Goal: Check status

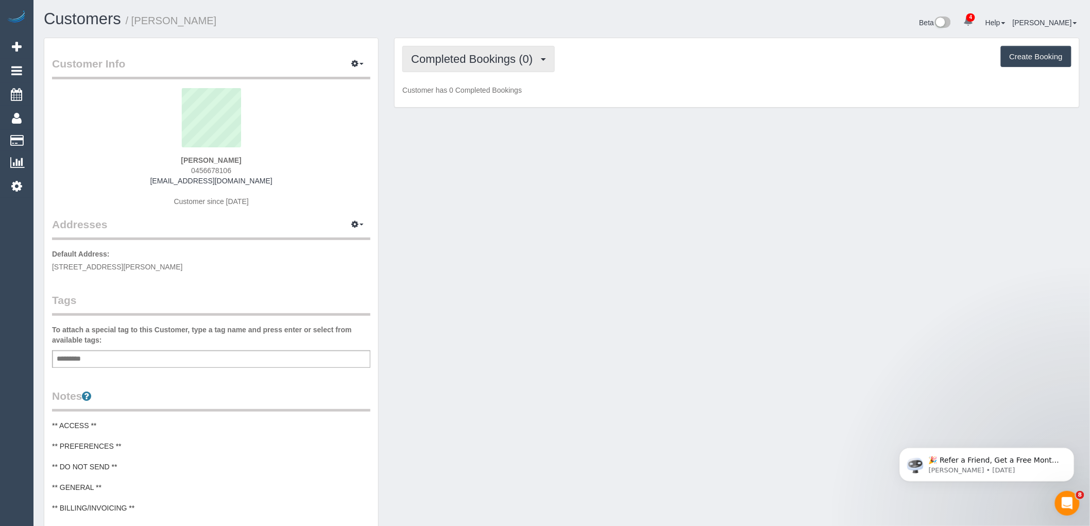
click at [435, 64] on span "Completed Bookings (0)" at bounding box center [474, 59] width 127 height 13
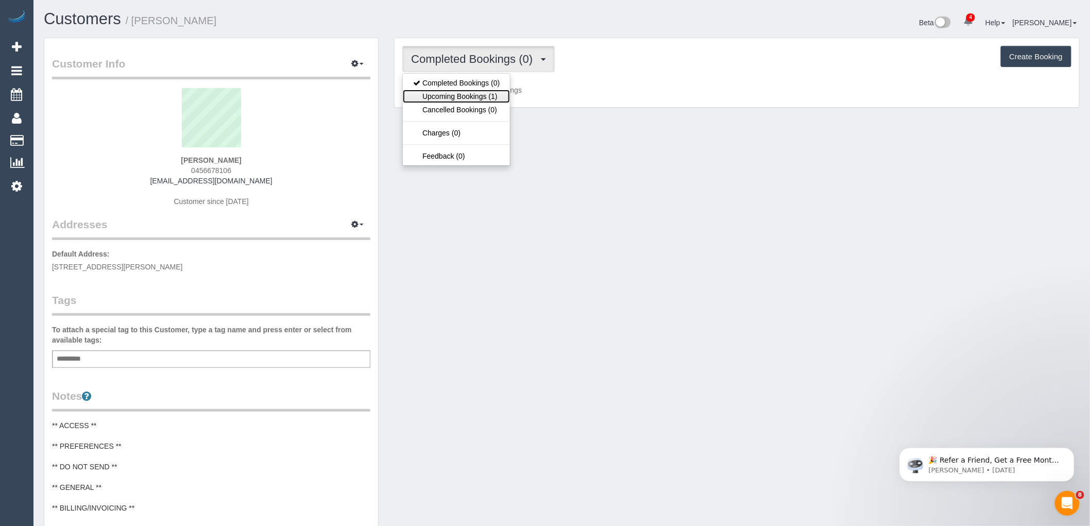
click at [432, 99] on link "Upcoming Bookings (1)" at bounding box center [456, 96] width 107 height 13
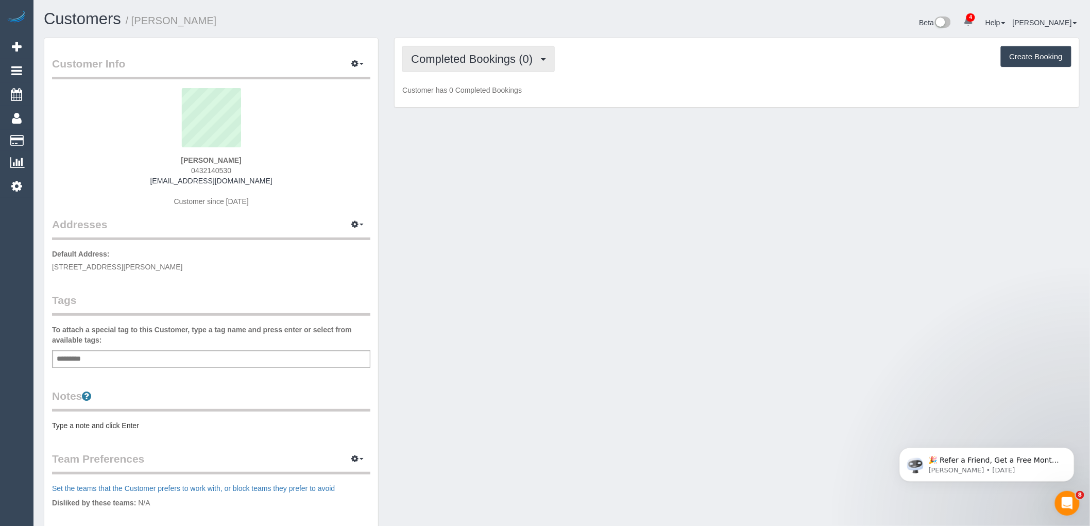
click at [483, 65] on span "Completed Bookings (0)" at bounding box center [474, 59] width 127 height 13
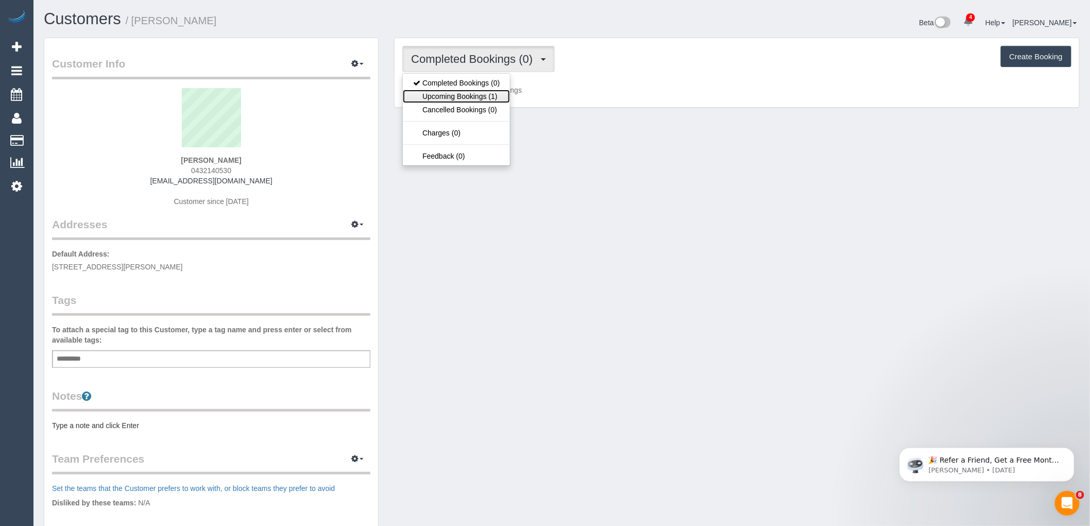
click at [488, 96] on link "Upcoming Bookings (1)" at bounding box center [456, 96] width 107 height 13
